Goal: Task Accomplishment & Management: Manage account settings

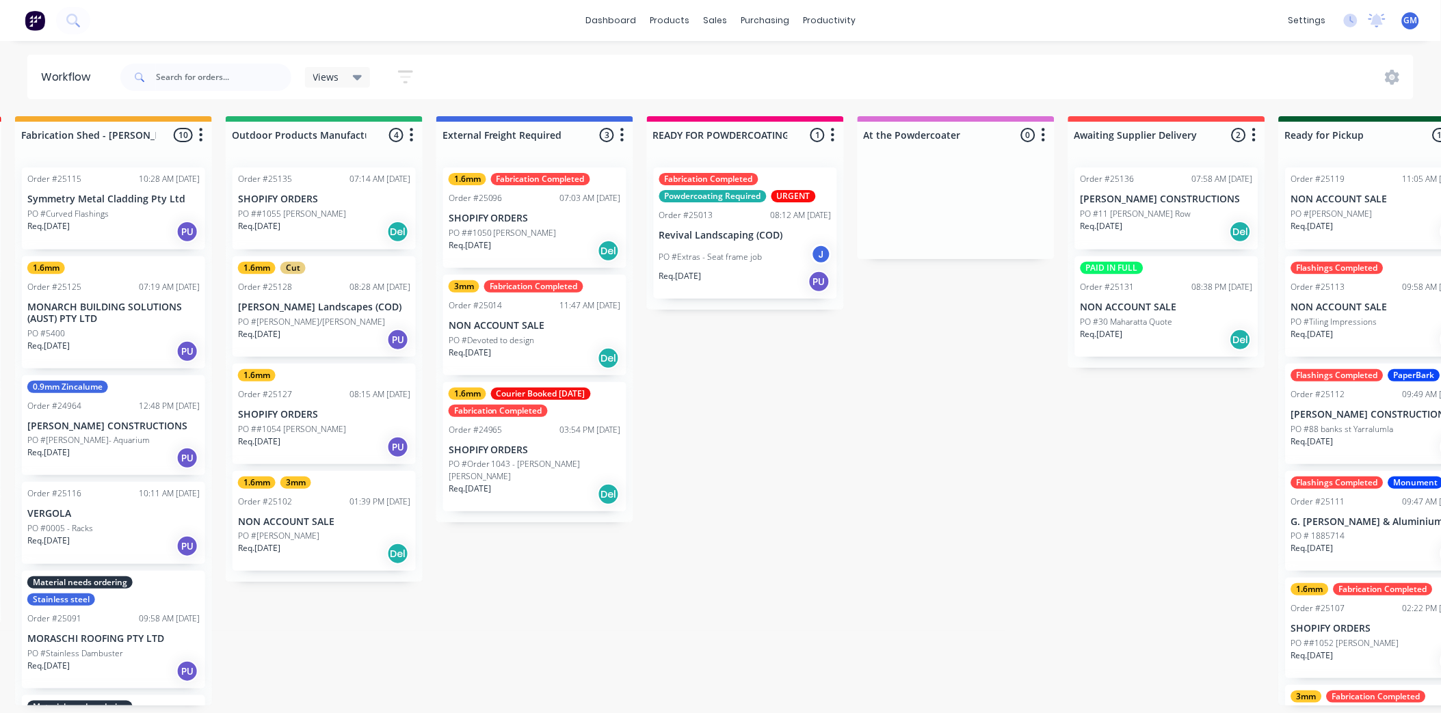
scroll to position [0, 381]
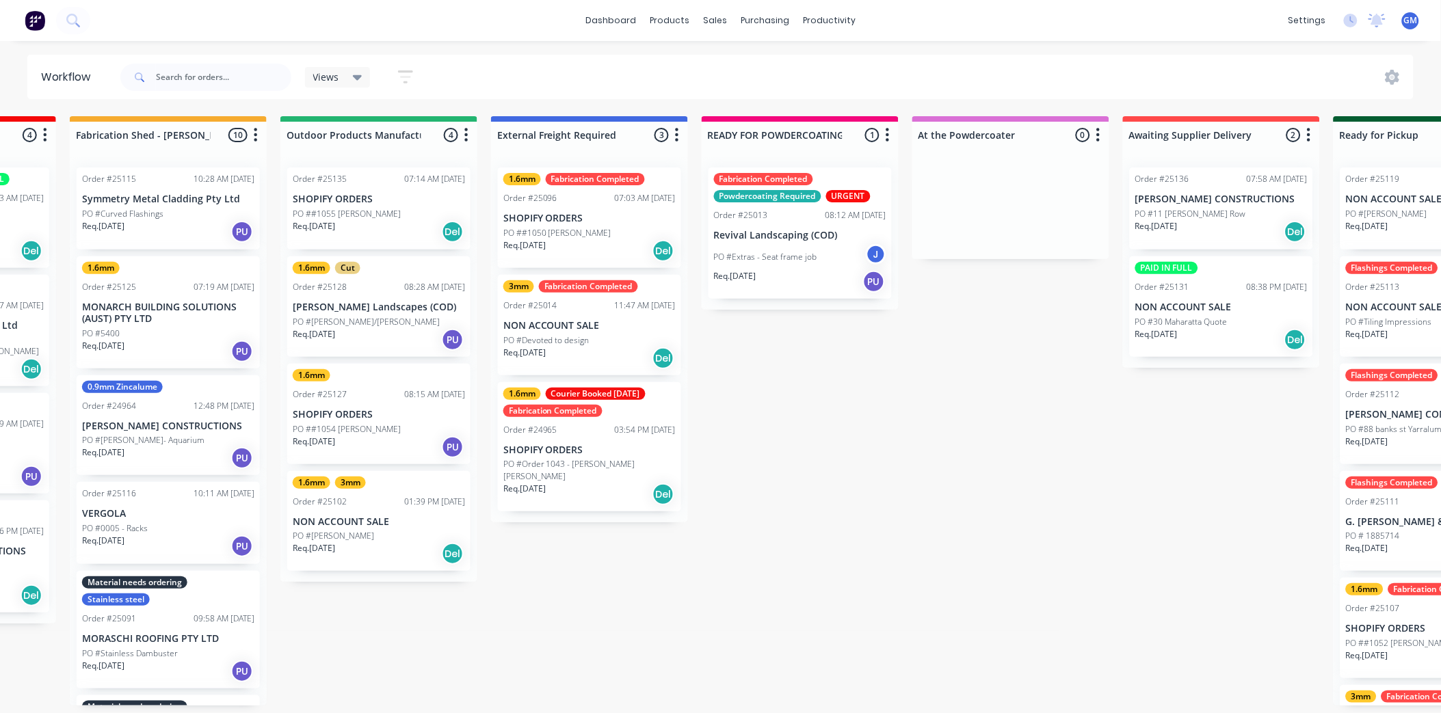
click at [387, 535] on div "PO #[PERSON_NAME]" at bounding box center [379, 536] width 172 height 12
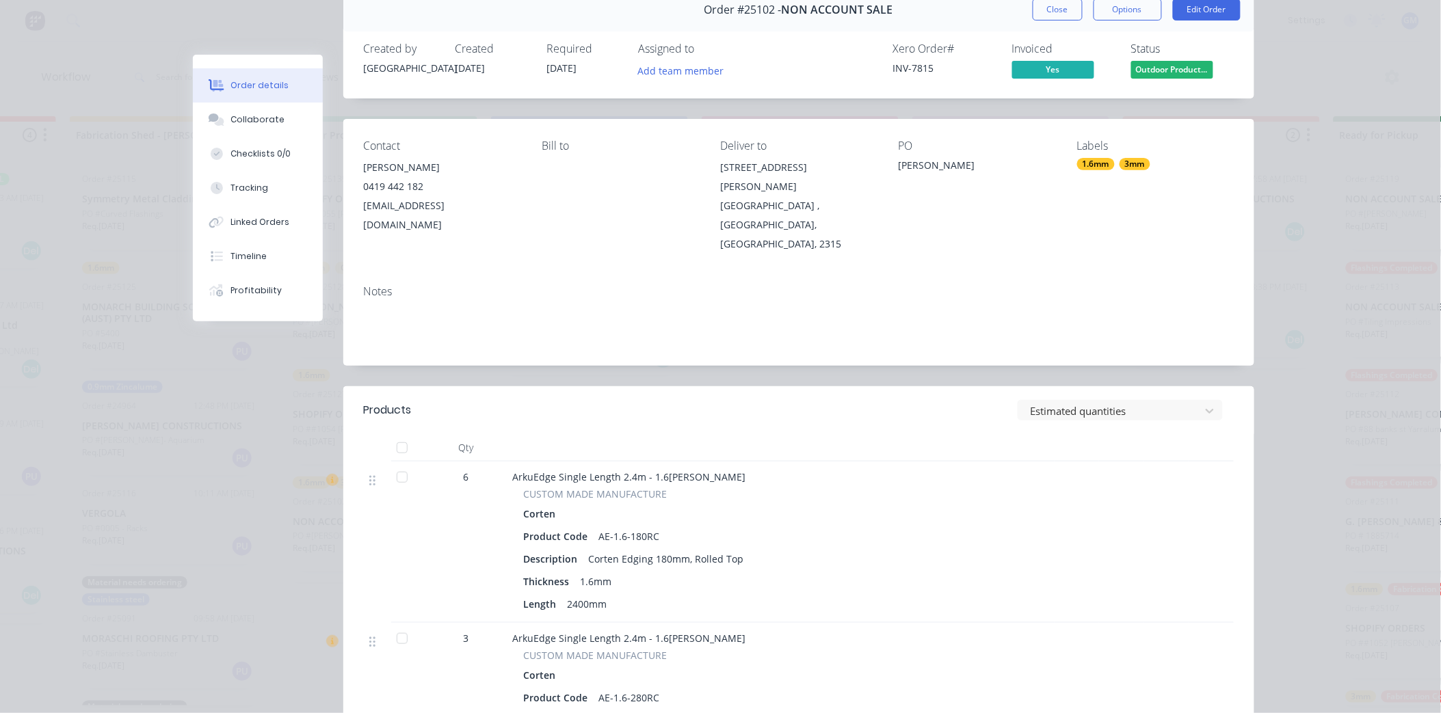
scroll to position [0, 0]
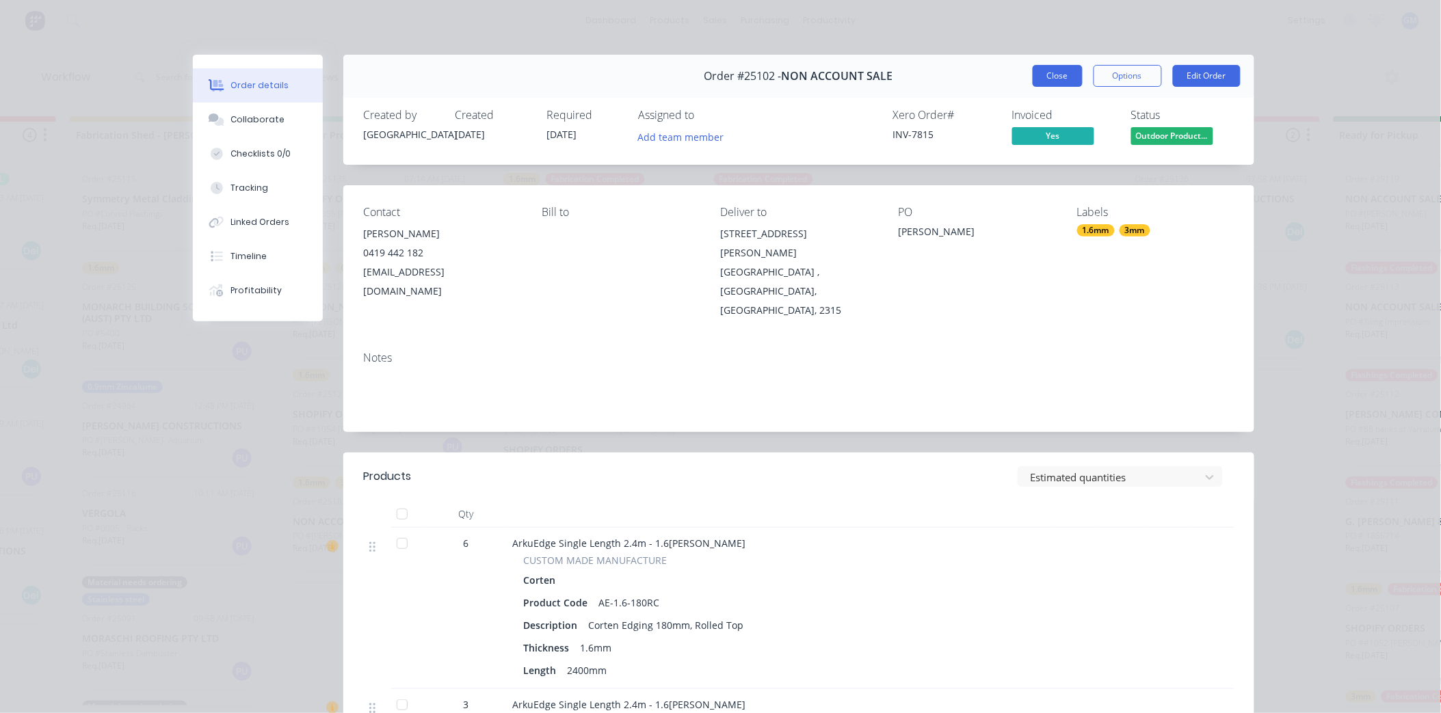
click at [1051, 72] on button "Close" at bounding box center [1058, 76] width 50 height 22
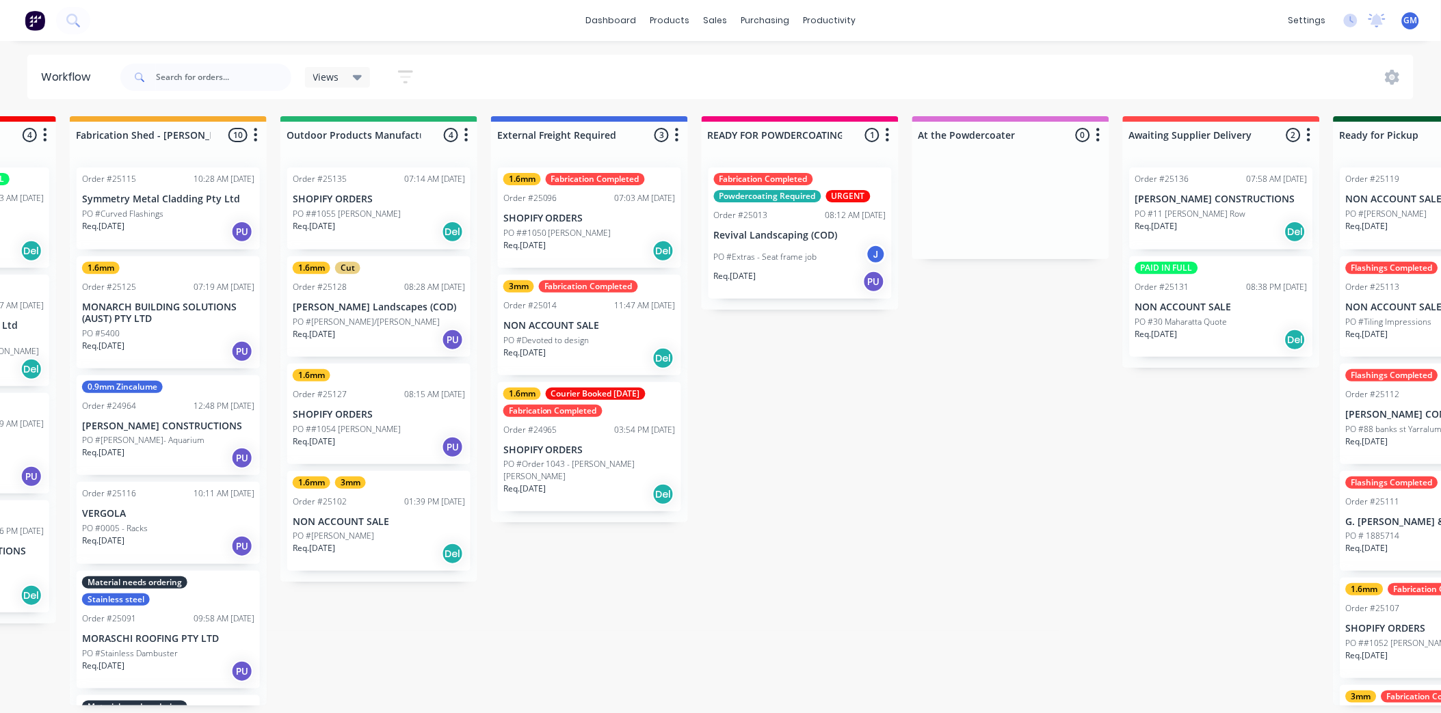
click at [380, 520] on p "NON ACCOUNT SALE" at bounding box center [379, 522] width 172 height 12
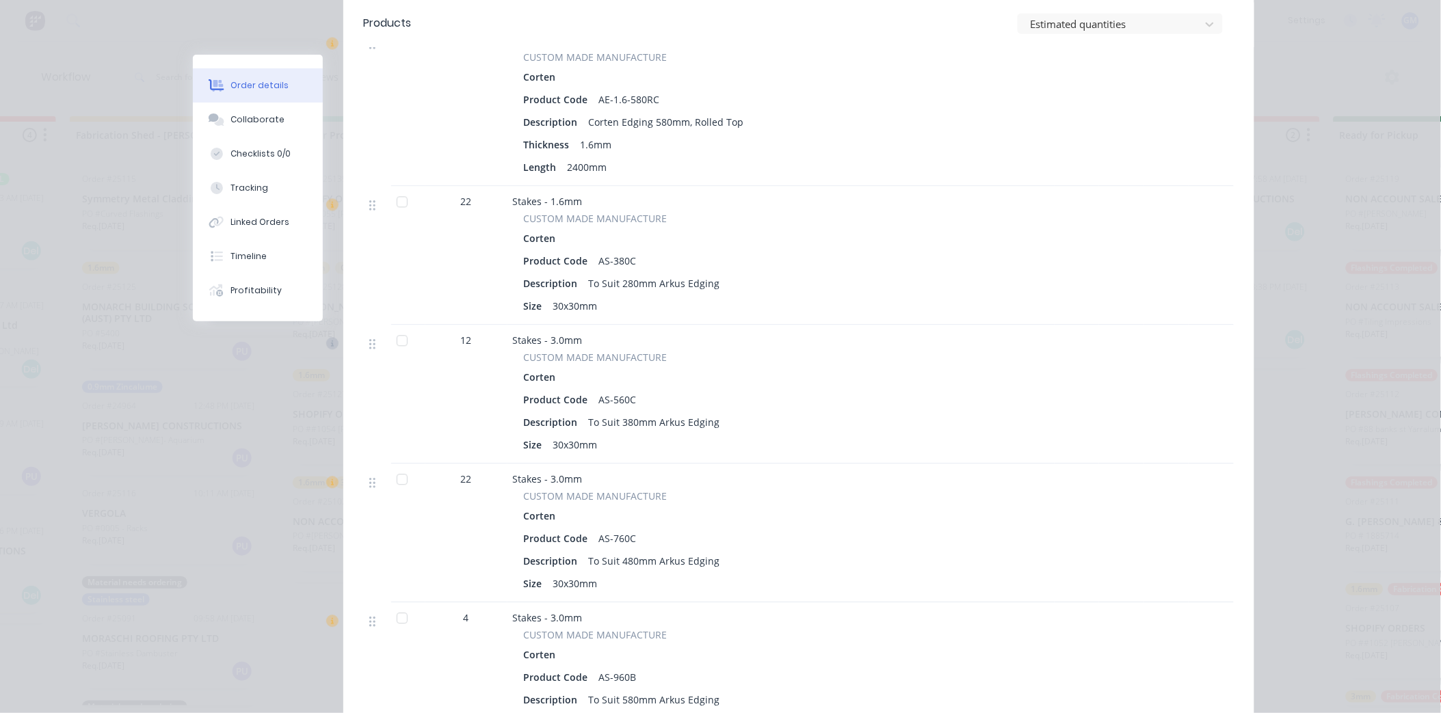
scroll to position [1063, 0]
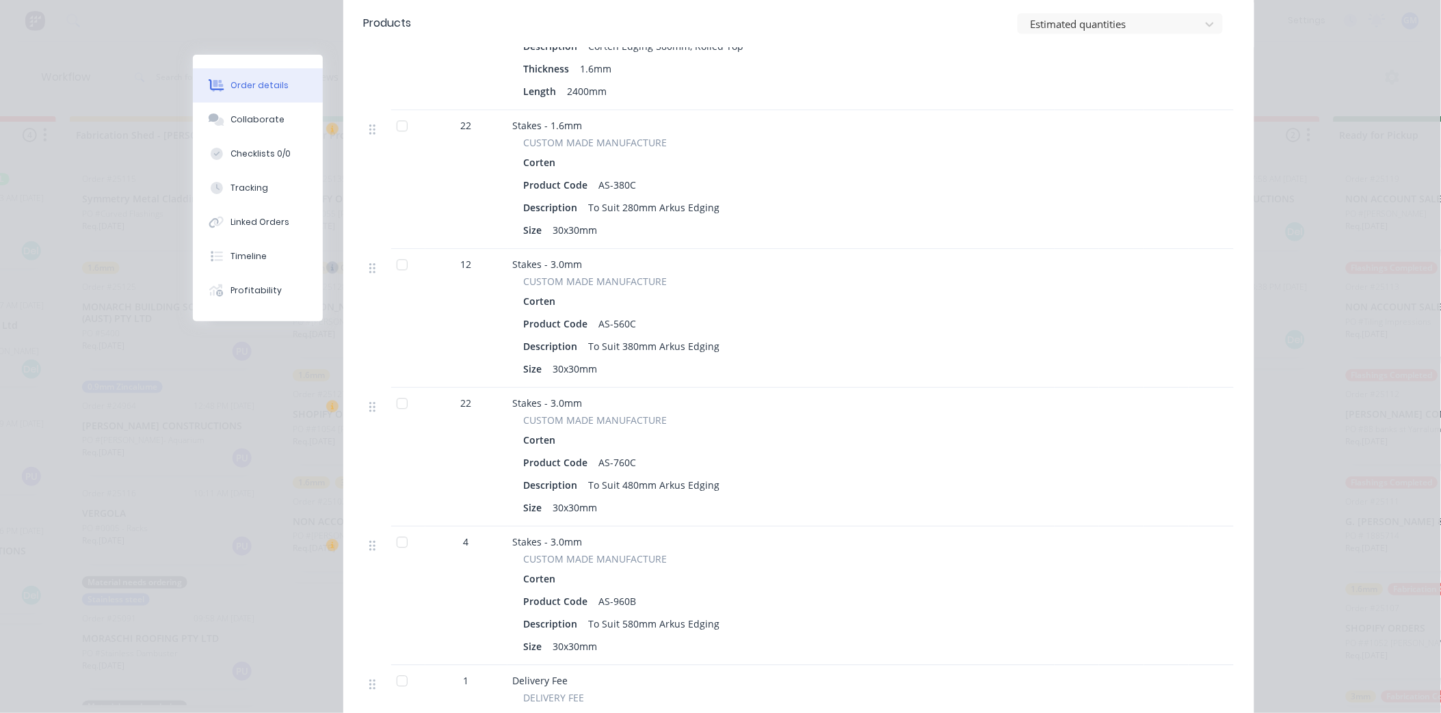
drag, startPoint x: 664, startPoint y: 449, endPoint x: 1386, endPoint y: 461, distance: 721.6
click at [1402, 459] on div "Order details Collaborate Checklists 0/0 Tracking Linked Orders Timeline Profit…" at bounding box center [720, 356] width 1441 height 713
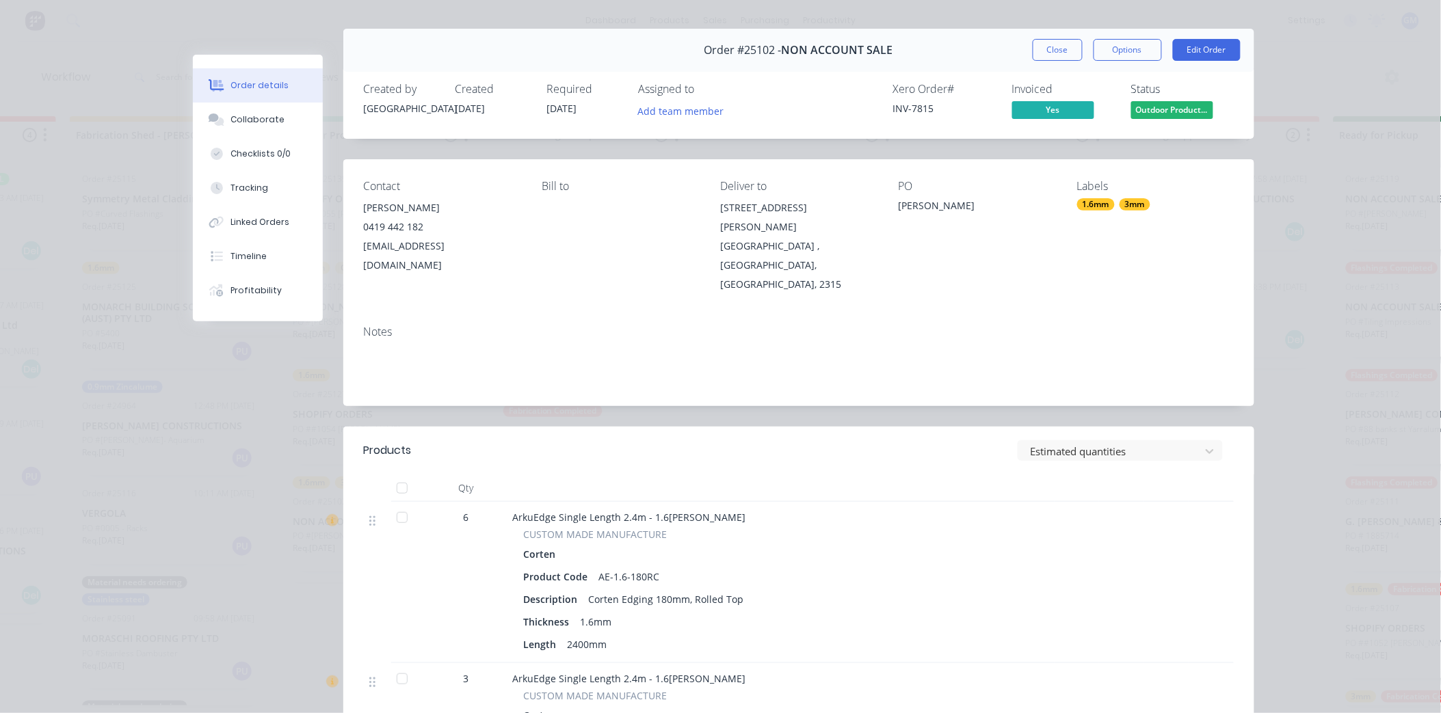
scroll to position [0, 0]
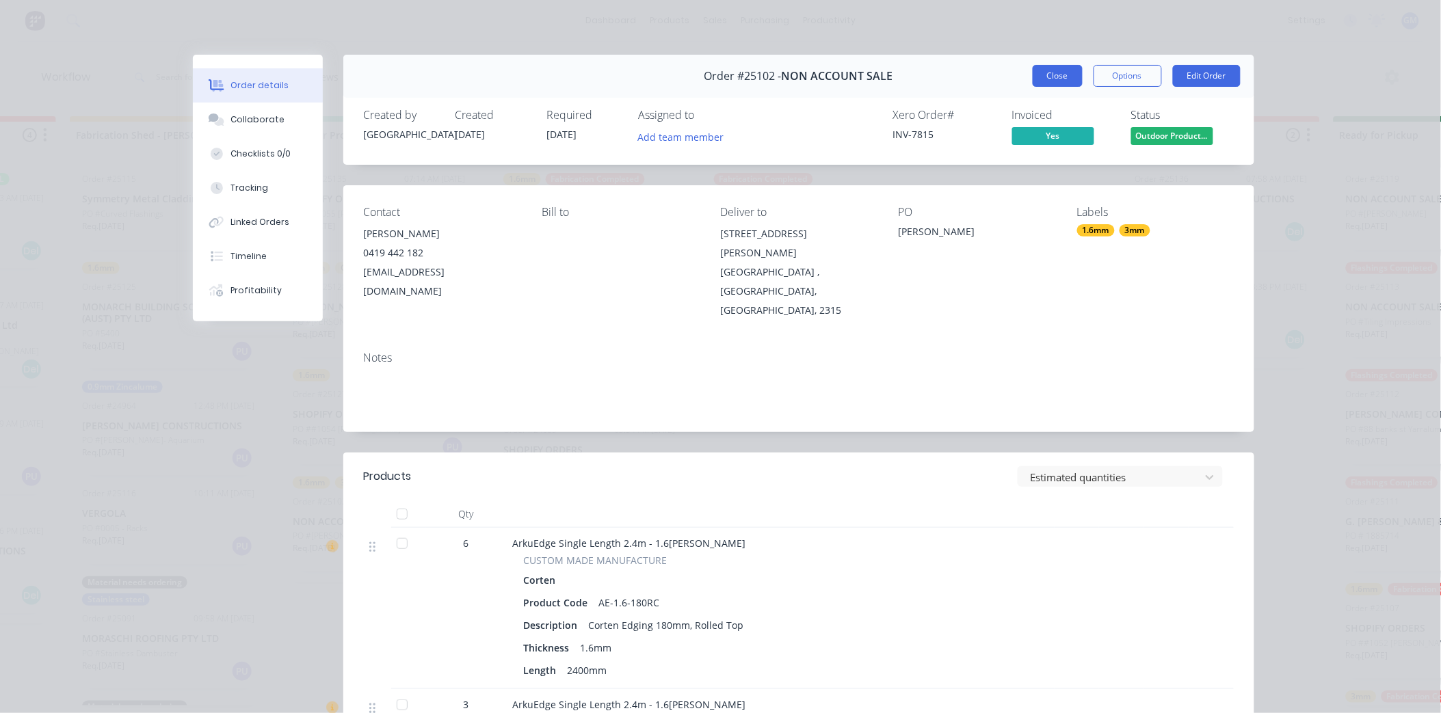
click at [1043, 72] on button "Close" at bounding box center [1058, 76] width 50 height 22
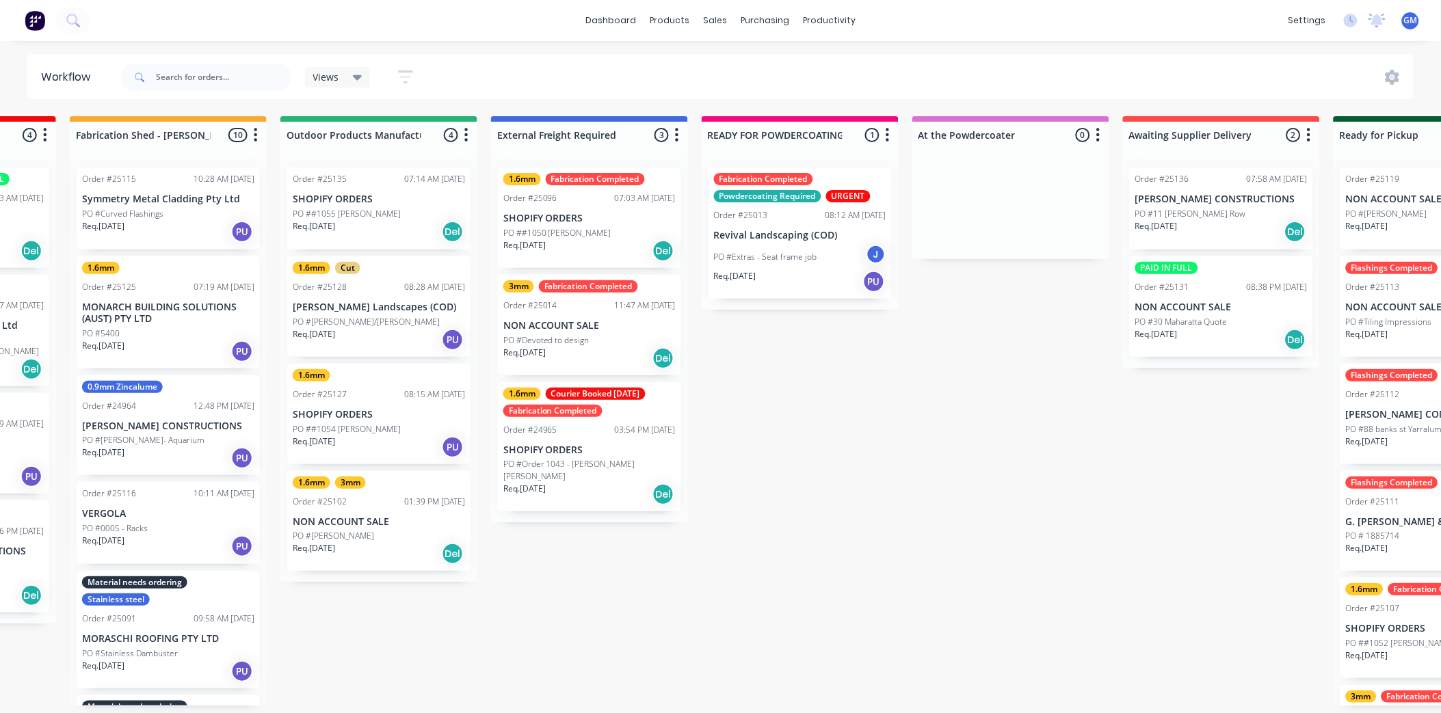
click at [385, 531] on div "PO #[PERSON_NAME]" at bounding box center [379, 536] width 172 height 12
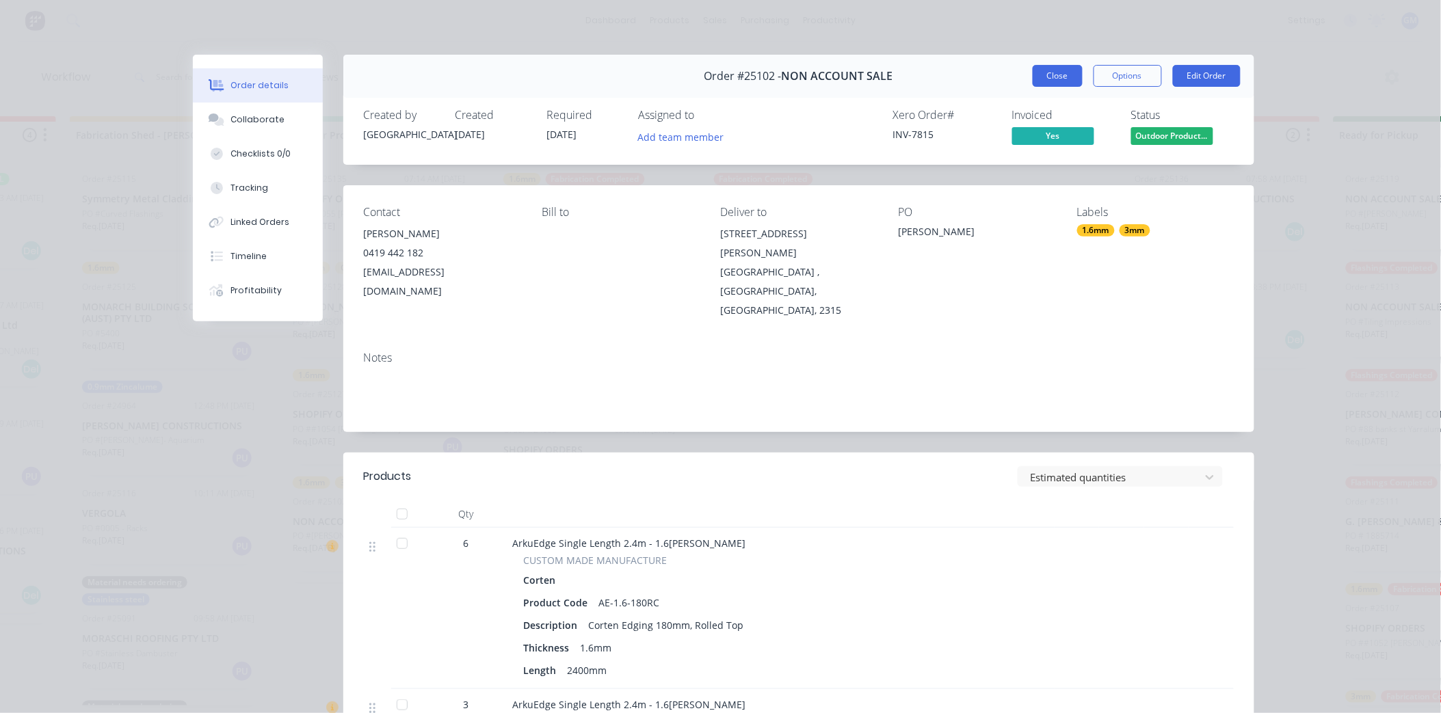
click at [1048, 78] on button "Close" at bounding box center [1058, 76] width 50 height 22
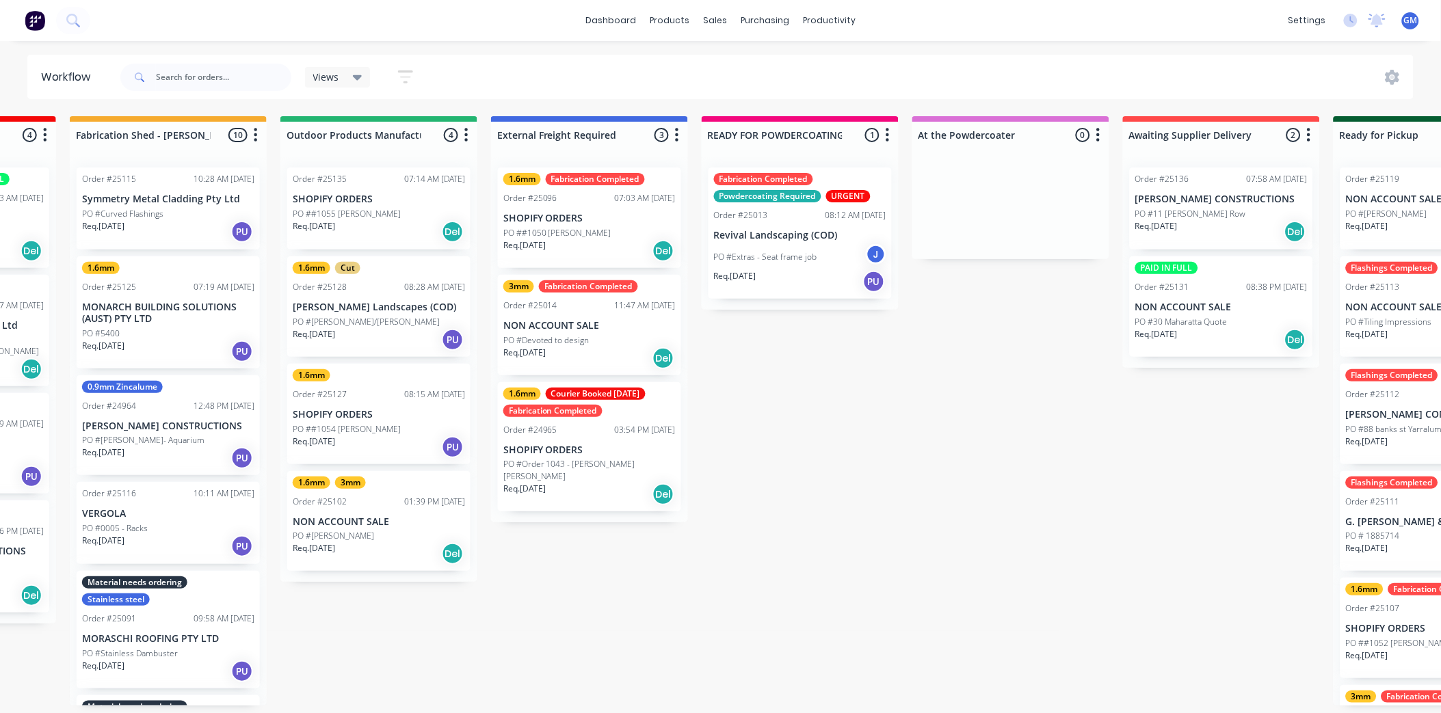
click at [638, 235] on div "PO ##1050 [PERSON_NAME]" at bounding box center [589, 233] width 172 height 12
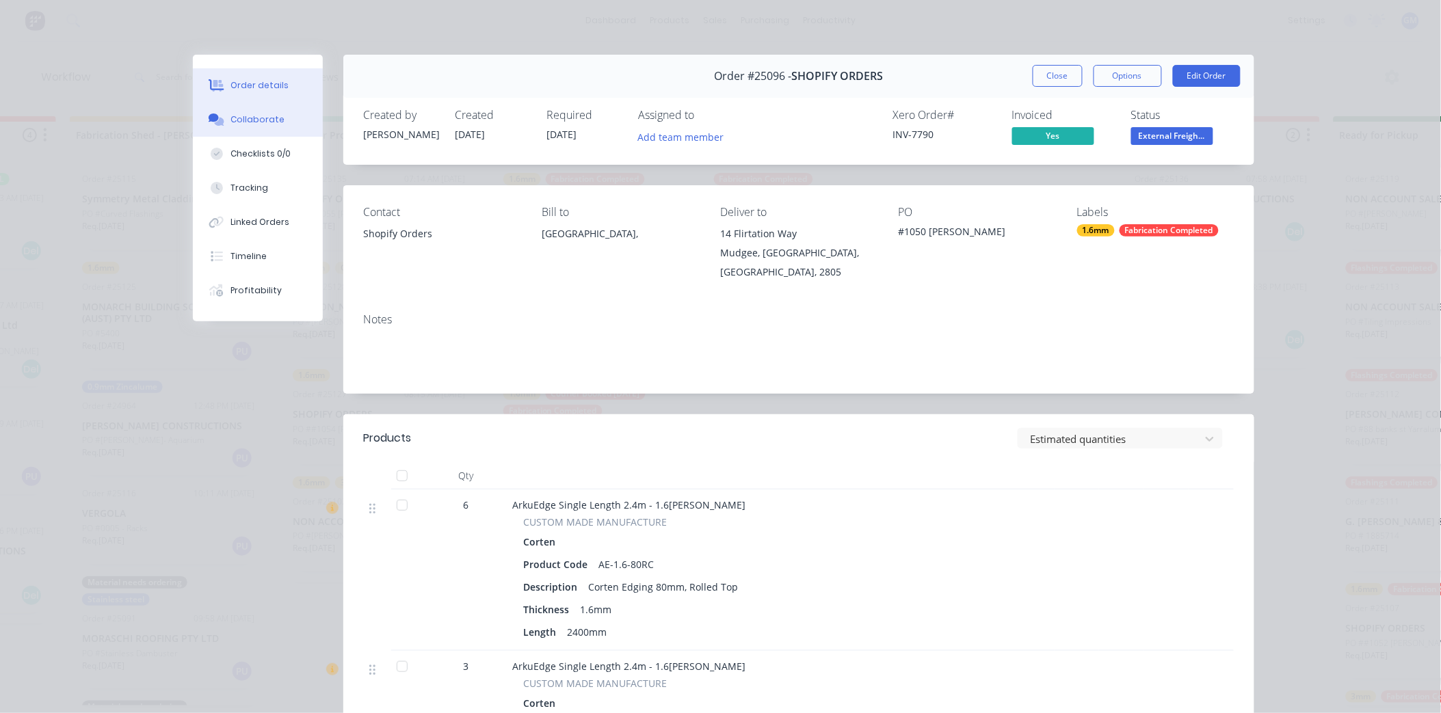
click at [255, 125] on div "Collaborate" at bounding box center [257, 120] width 54 height 12
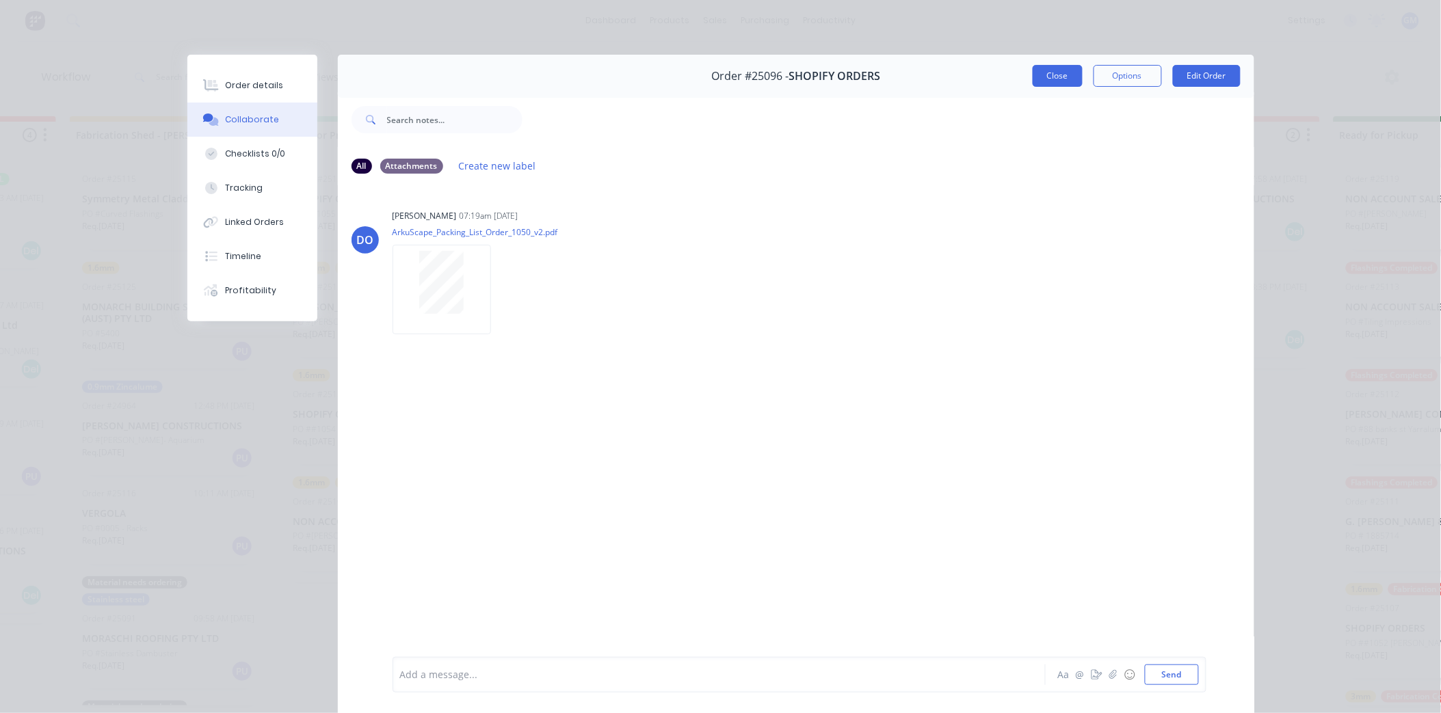
click at [1053, 72] on button "Close" at bounding box center [1058, 76] width 50 height 22
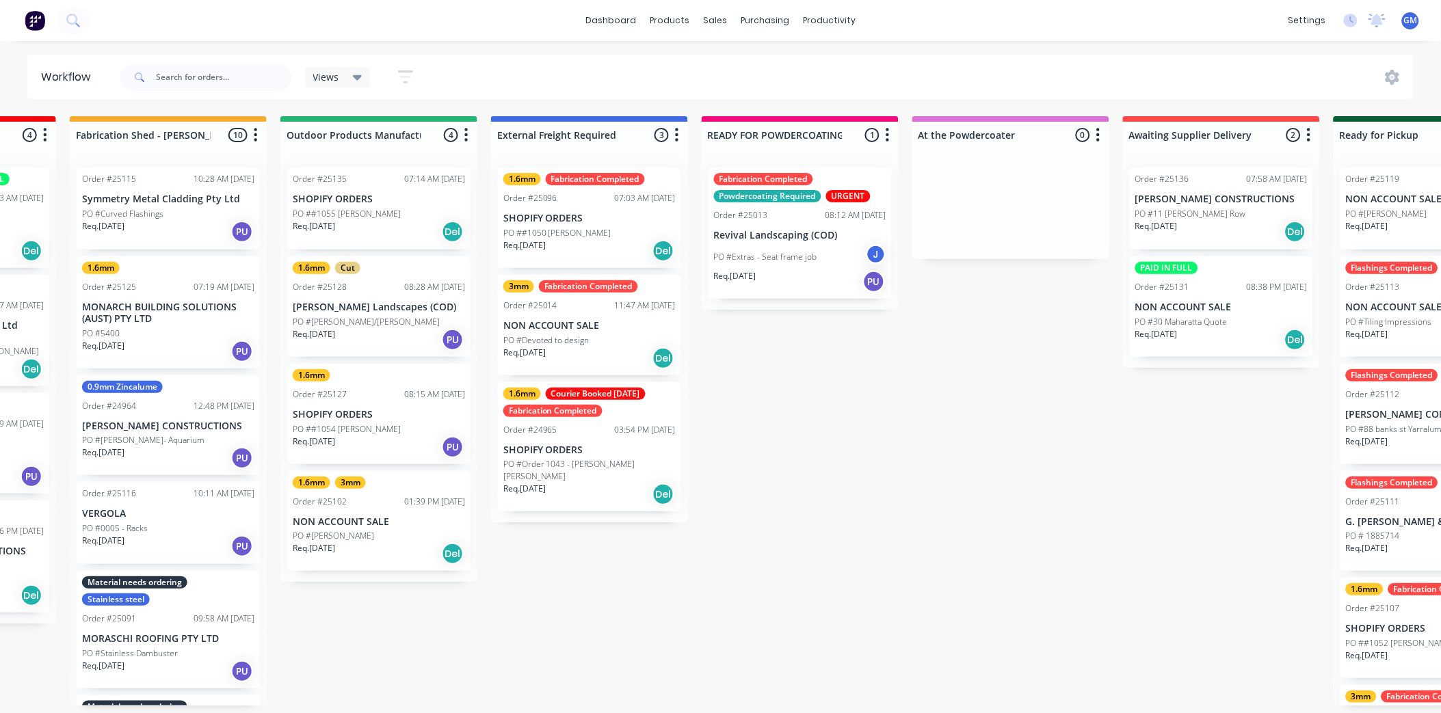
click at [356, 525] on p "NON ACCOUNT SALE" at bounding box center [379, 522] width 172 height 12
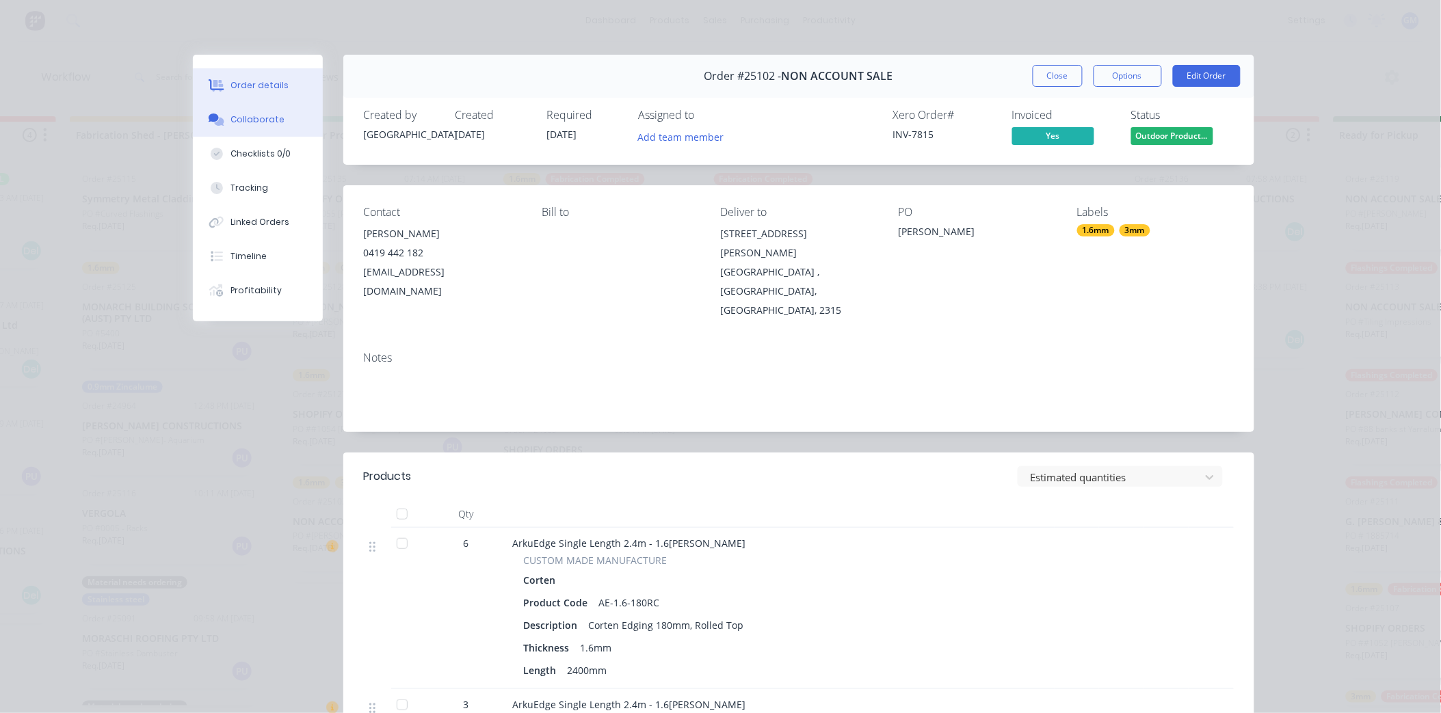
click at [234, 111] on button "Collaborate" at bounding box center [258, 120] width 130 height 34
